Goal: Browse casually: Explore the website without a specific task or goal

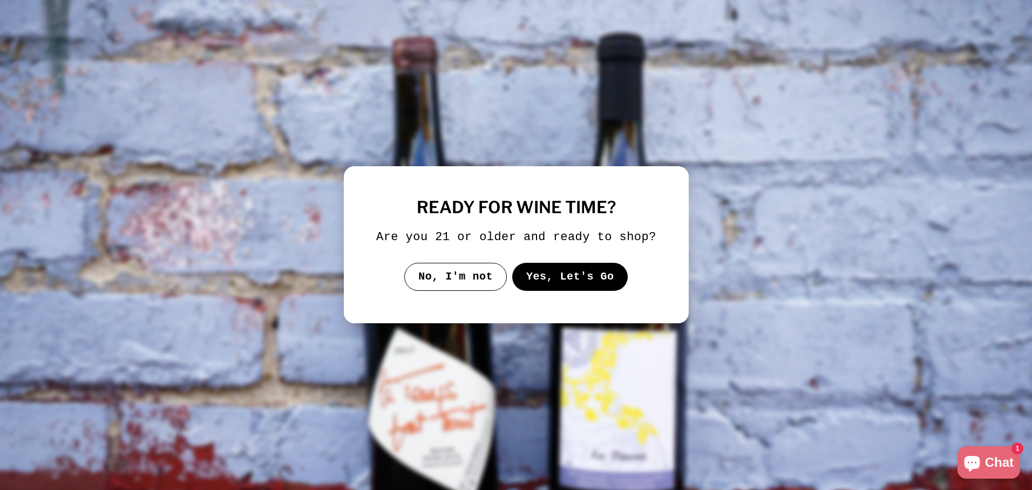
click at [531, 280] on button "Yes, Let's Go" at bounding box center [570, 277] width 116 height 28
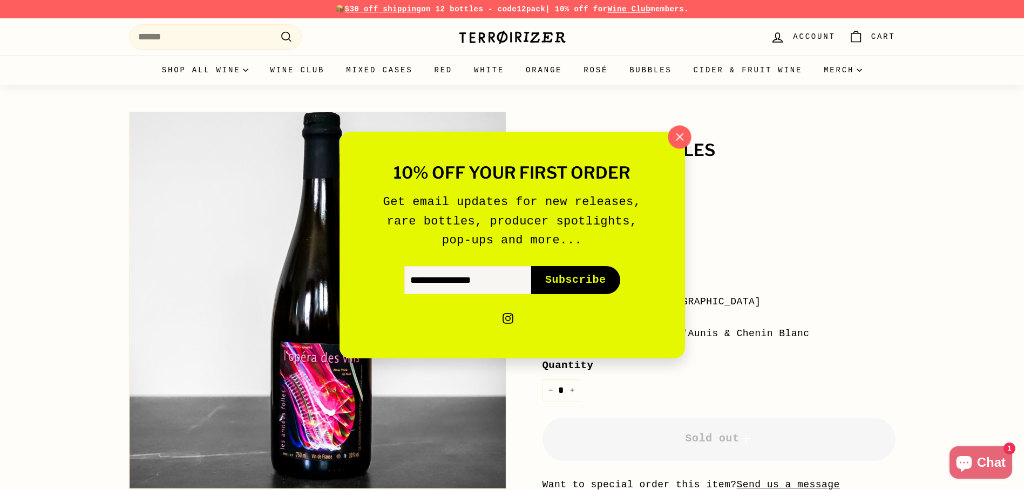
click at [673, 138] on icon "button" at bounding box center [679, 137] width 16 height 16
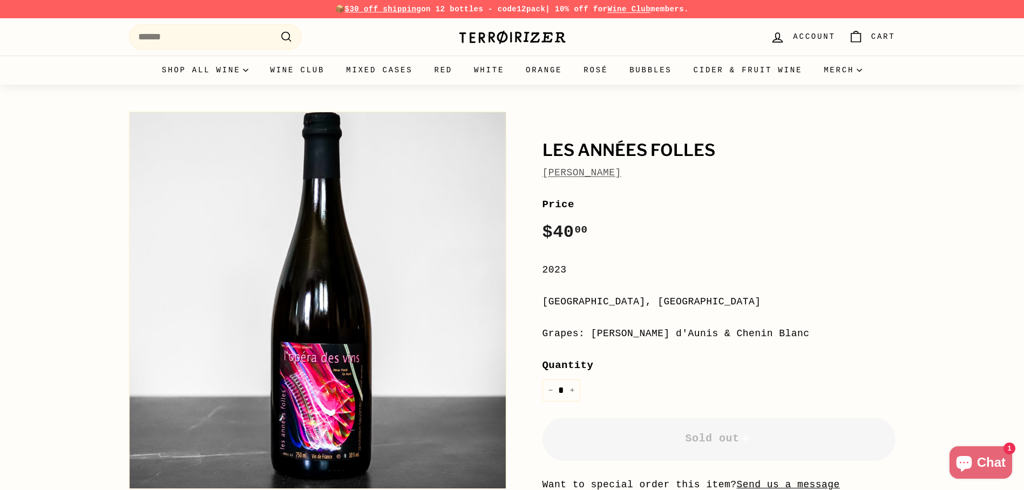
drag, startPoint x: 261, startPoint y: 3, endPoint x: 637, endPoint y: 171, distance: 411.2
click at [621, 171] on link "Jean-Pierre Robinot" at bounding box center [581, 172] width 79 height 11
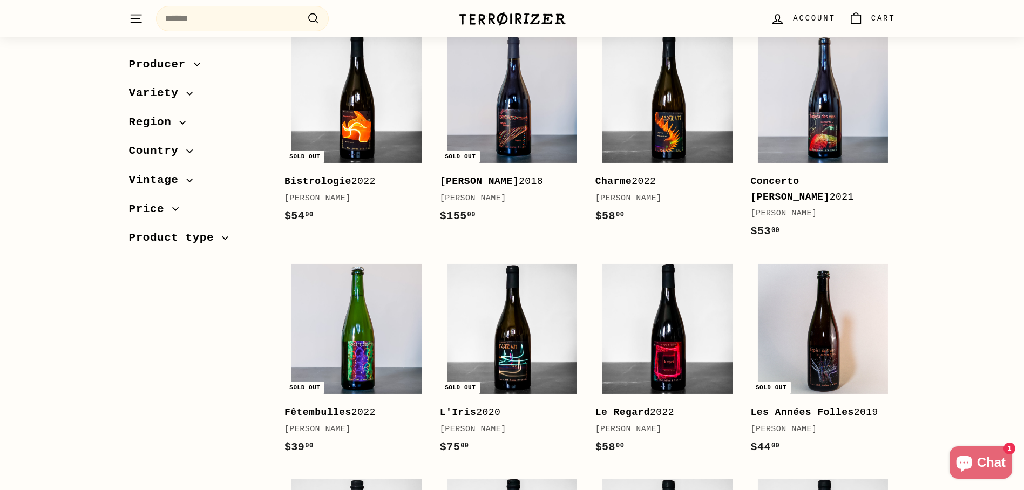
scroll to position [55, 0]
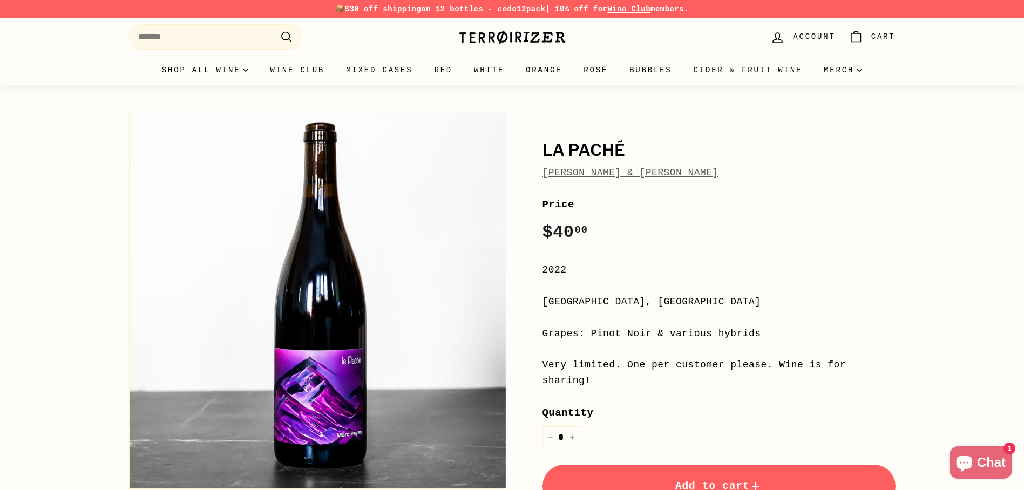
click at [627, 171] on link "[PERSON_NAME] & [PERSON_NAME]" at bounding box center [630, 172] width 176 height 11
